Goal: Navigation & Orientation: Understand site structure

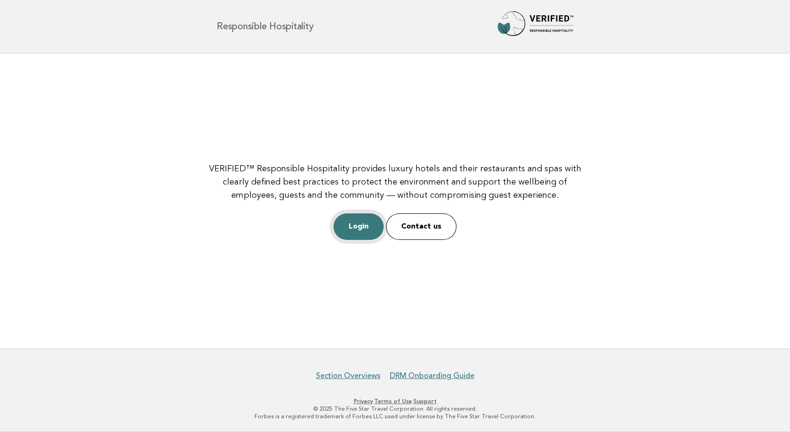
click at [363, 230] on link "Login" at bounding box center [358, 226] width 50 height 26
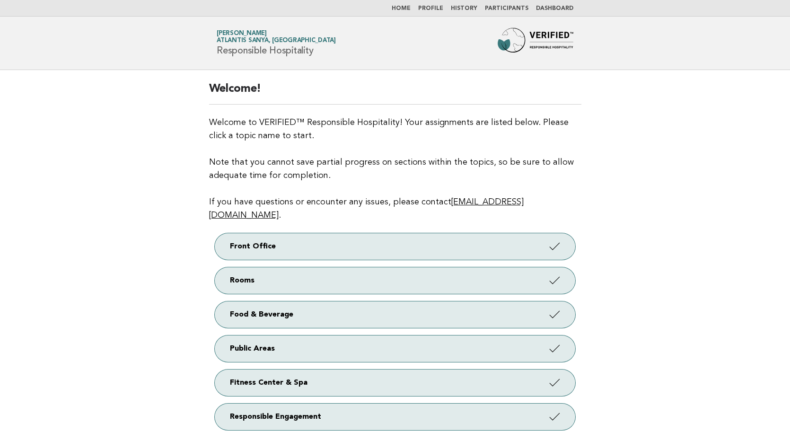
click at [544, 9] on link "Dashboard" at bounding box center [554, 9] width 37 height 6
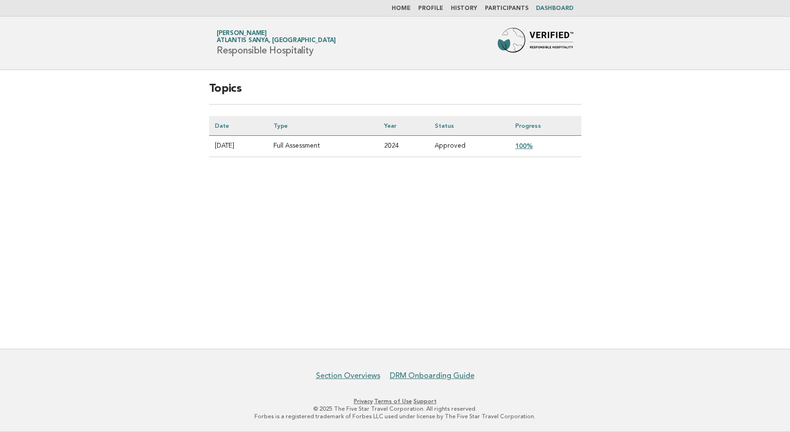
click at [503, 6] on link "Participants" at bounding box center [507, 9] width 44 height 6
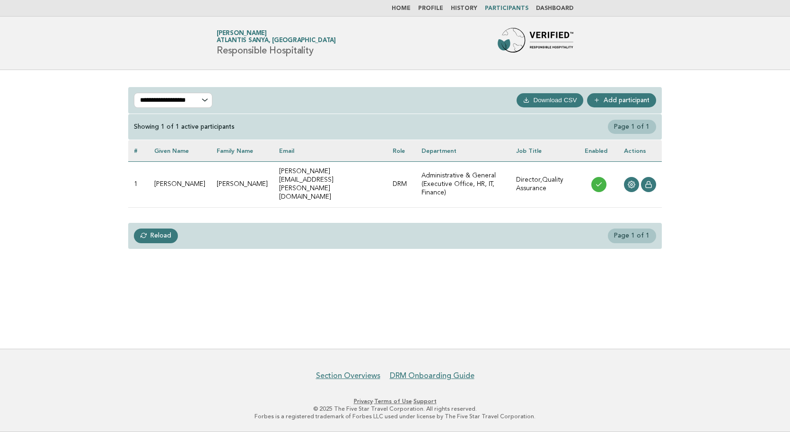
click at [476, 10] on link "History" at bounding box center [464, 9] width 26 height 6
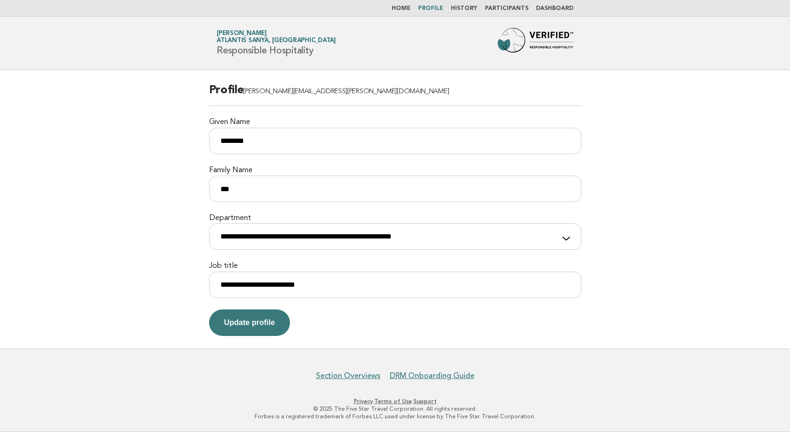
click at [410, 11] on link "Home" at bounding box center [401, 9] width 19 height 6
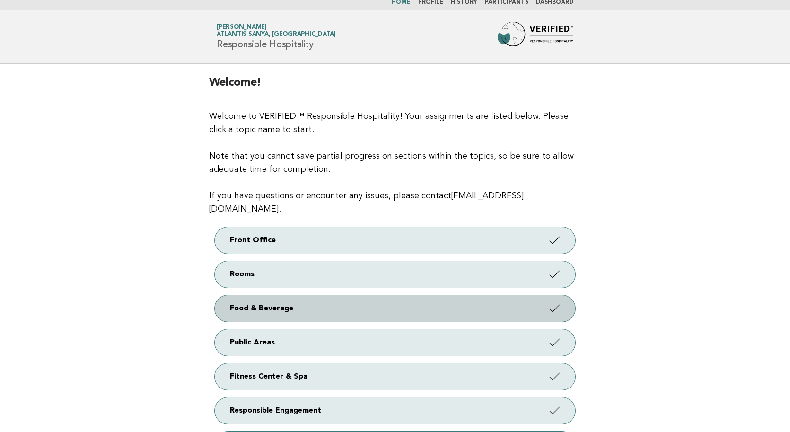
scroll to position [6, 0]
